Goal: Task Accomplishment & Management: Use online tool/utility

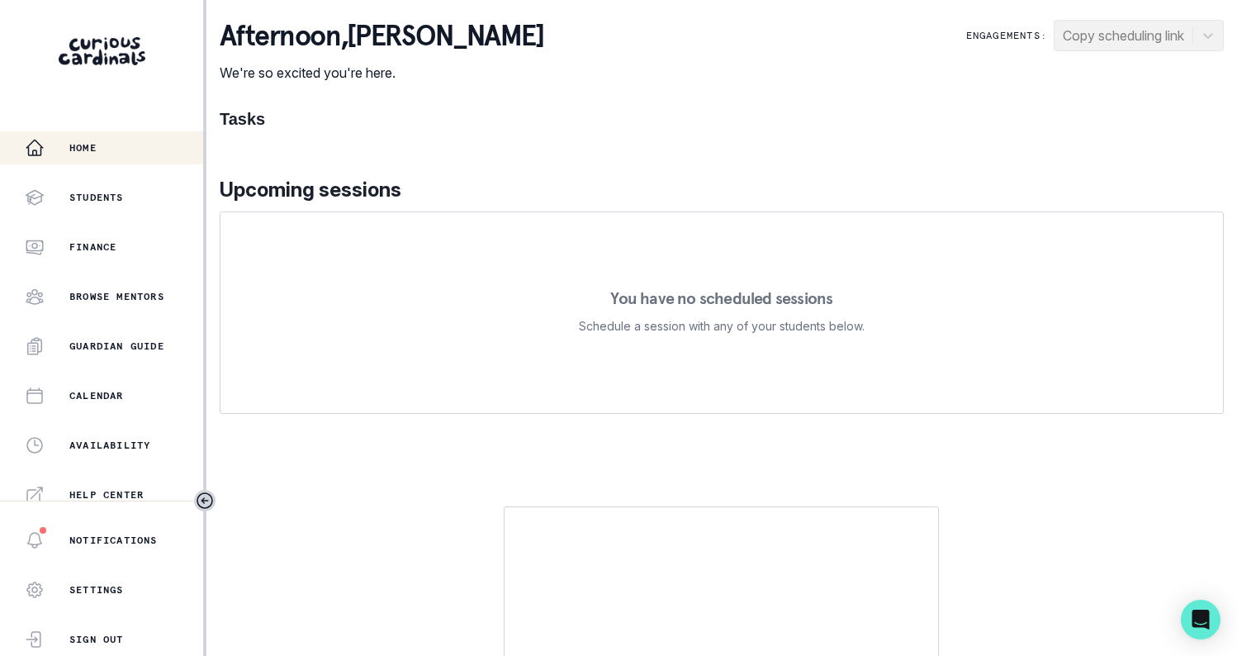
scroll to position [358, 0]
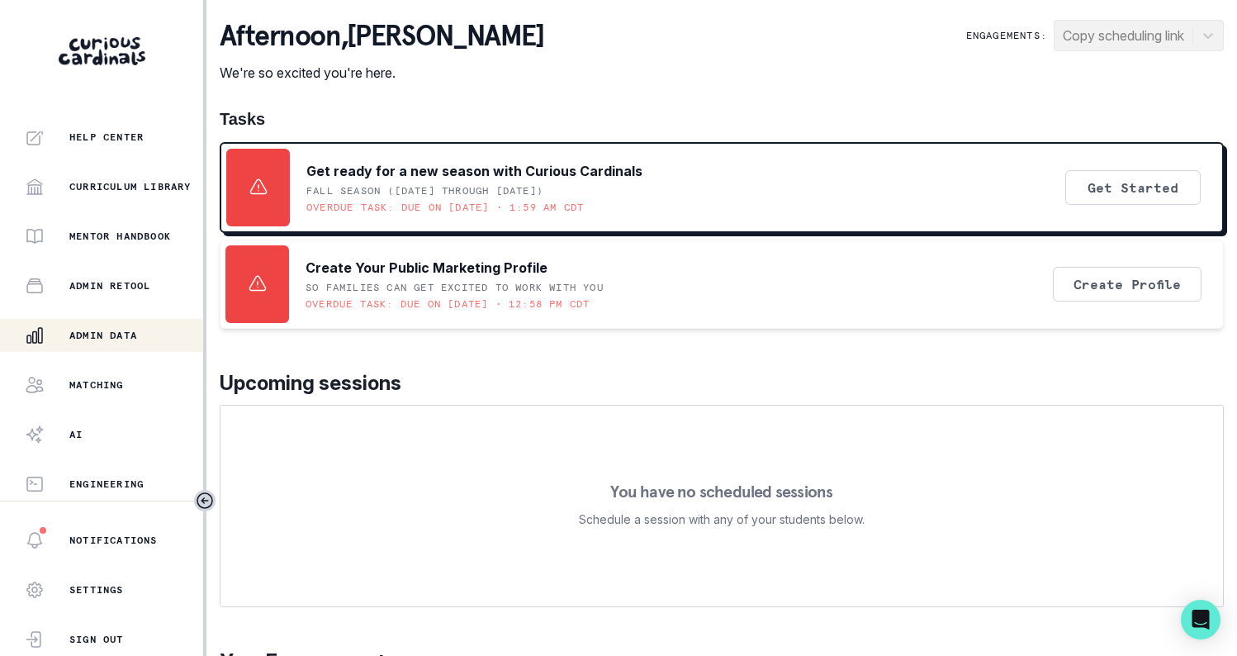
click at [142, 323] on button "Admin Data" at bounding box center [101, 335] width 203 height 33
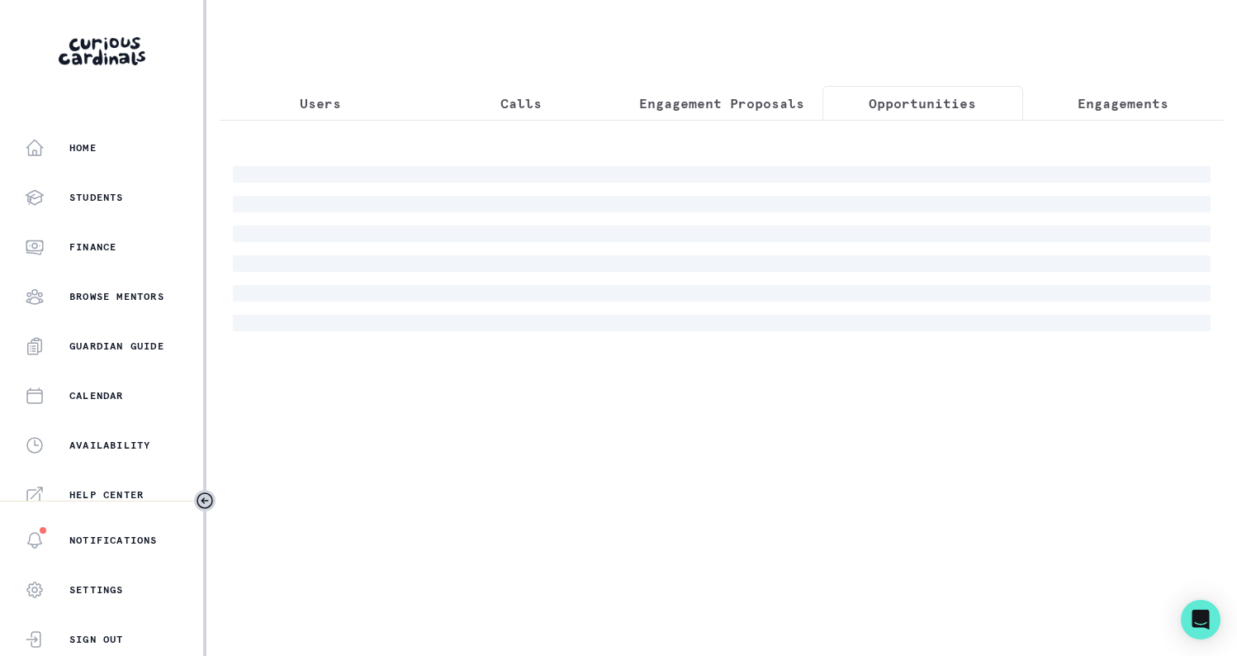
click at [870, 93] on p "Opportunities" at bounding box center [922, 103] width 107 height 20
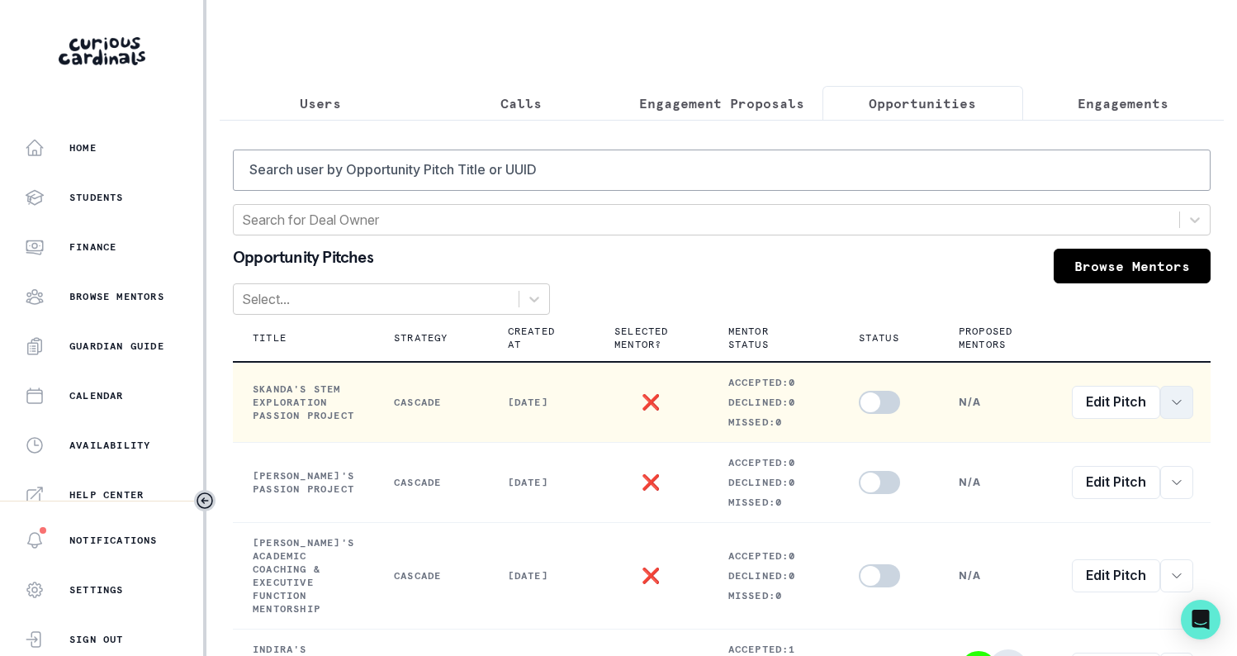
click at [1187, 409] on button "row menu" at bounding box center [1176, 402] width 33 height 33
click at [1116, 450] on button "View order" at bounding box center [1077, 452] width 225 height 26
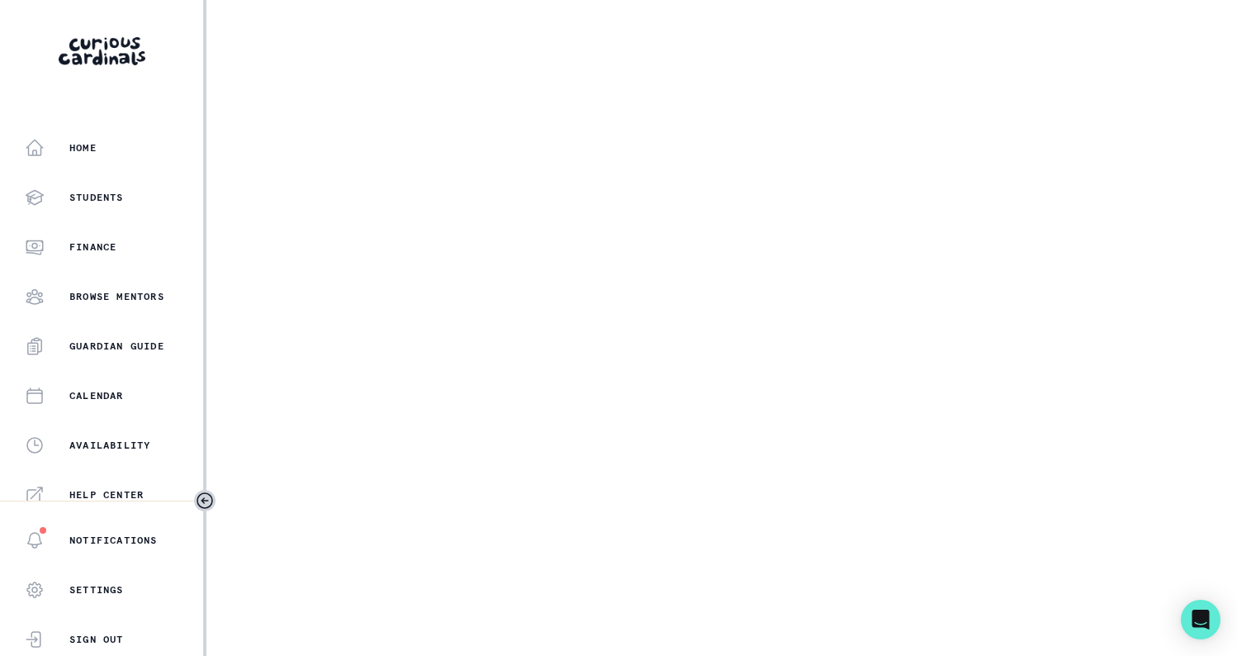
select select "2e0e0867-17d0-41a8-92b9-7b446b3bc83e"
select select "9a751445-b445-4548-ae6a-5c97e26053b2"
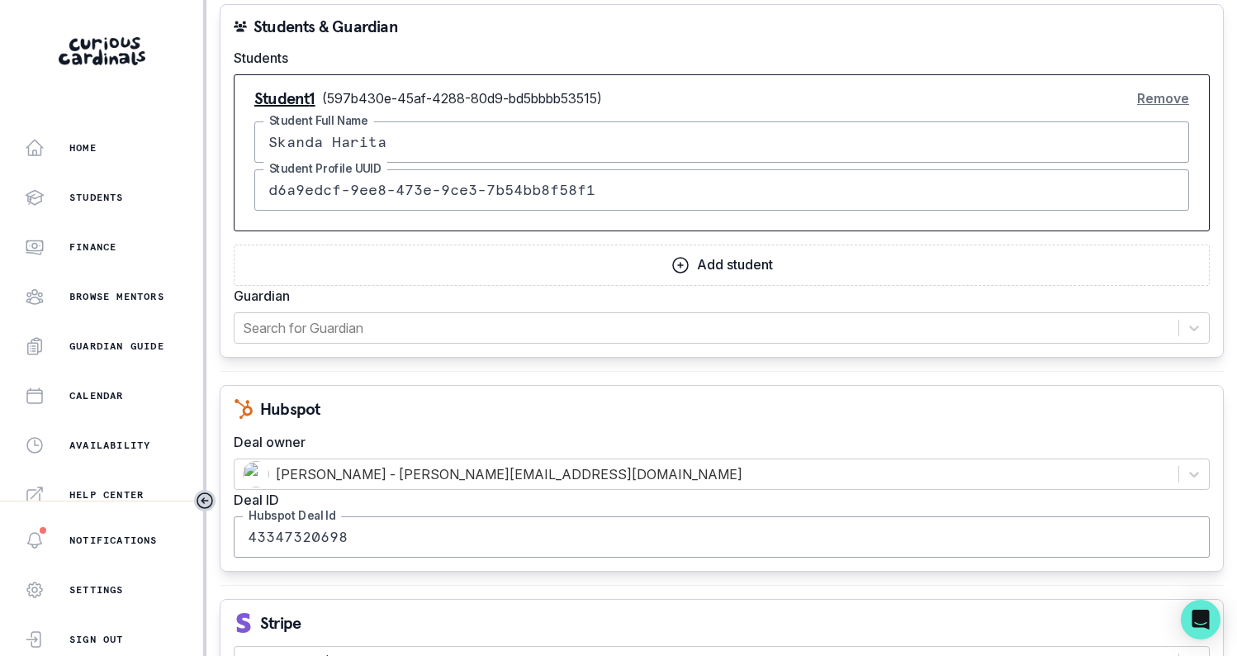
scroll to position [1957, 0]
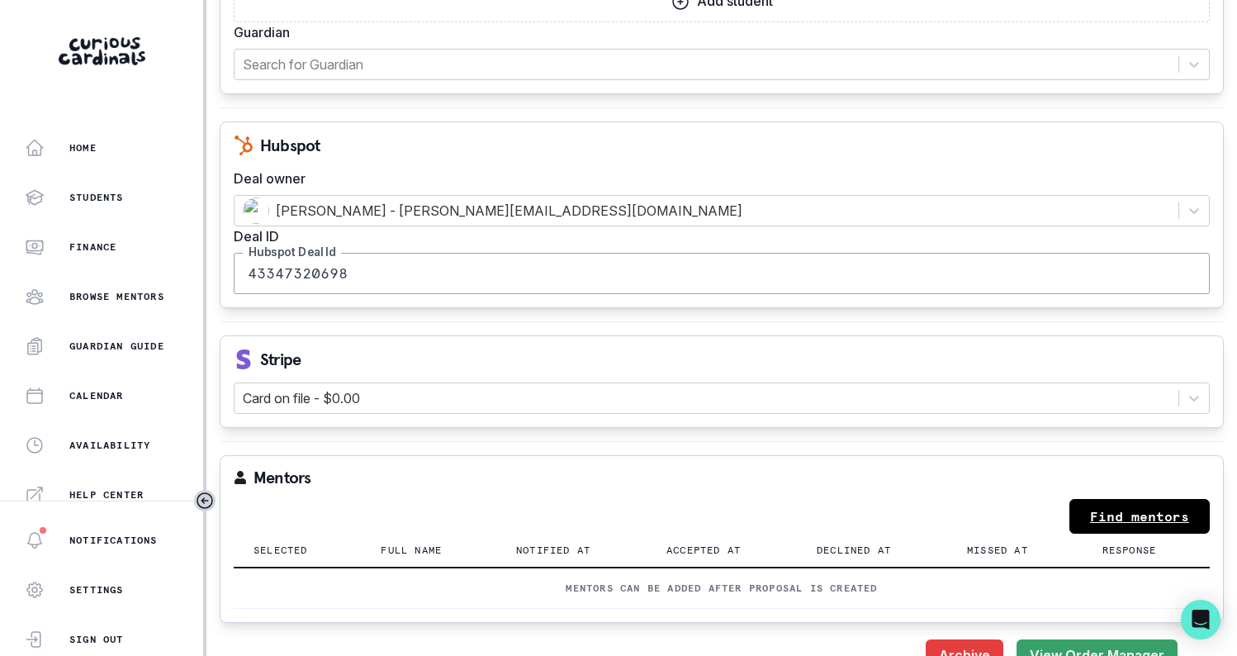
click at [1166, 499] on link "Find mentors" at bounding box center [1139, 516] width 140 height 35
